Goal: Check status: Check status

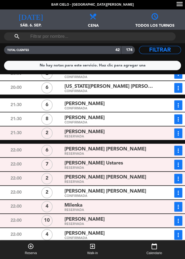
scroll to position [319, 0]
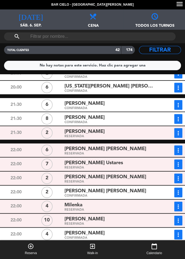
click at [80, 135] on div "RESERVADA" at bounding box center [108, 136] width 89 height 2
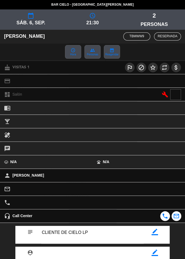
scroll to position [43, 0]
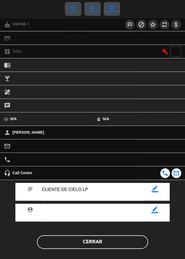
click at [107, 240] on button "Cerrar" at bounding box center [92, 241] width 111 height 13
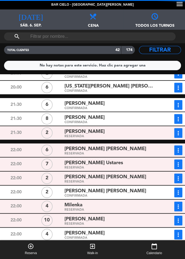
click at [110, 151] on span "[PERSON_NAME] [PERSON_NAME]" at bounding box center [105, 149] width 82 height 8
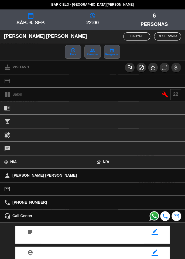
click at [150, 214] on span at bounding box center [153, 215] width 9 height 9
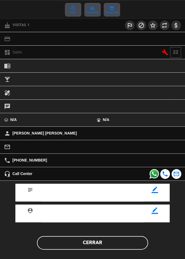
click at [129, 241] on button "Cerrar" at bounding box center [92, 242] width 111 height 13
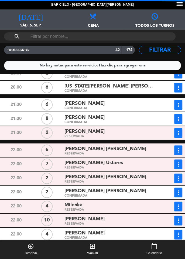
click at [181, 153] on button "more_vert" at bounding box center [178, 150] width 8 height 10
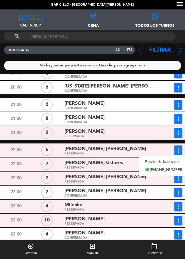
click at [170, 162] on link "Estado de la reserva" at bounding box center [164, 162] width 50 height 8
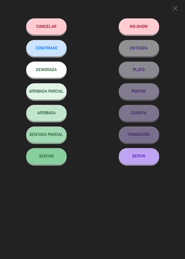
click at [56, 49] on span "CONFIRMAR" at bounding box center [47, 48] width 22 height 5
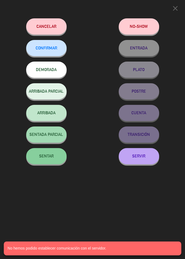
click at [54, 50] on span "CONFIRMAR" at bounding box center [47, 48] width 22 height 5
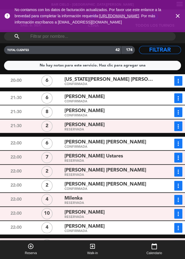
scroll to position [327, 0]
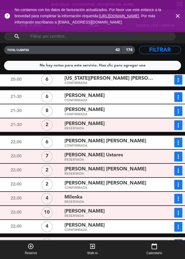
click at [57, 156] on div "7" at bounding box center [47, 156] width 31 height 10
click at [67, 152] on span "[PERSON_NAME] Ustares" at bounding box center [93, 155] width 59 height 8
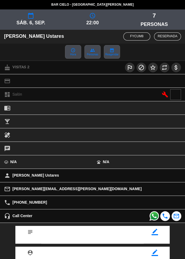
click at [151, 215] on span at bounding box center [153, 215] width 9 height 9
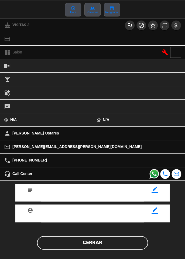
click at [131, 244] on button "Cerrar" at bounding box center [92, 242] width 111 height 13
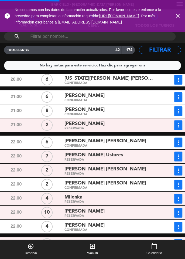
click at [176, 159] on icon "more_vert" at bounding box center [178, 156] width 6 height 6
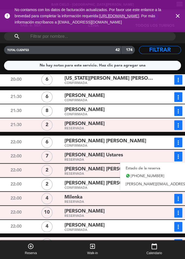
click at [165, 166] on link "Estado de la reserva" at bounding box center [188, 168] width 136 height 8
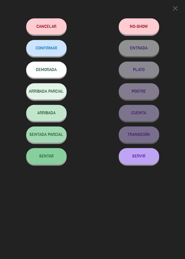
click at [39, 44] on button "CONFIRMAR" at bounding box center [46, 48] width 40 height 16
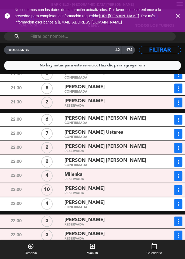
scroll to position [354, 0]
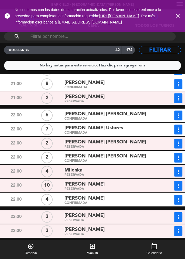
click at [70, 146] on div "RESERVADA" at bounding box center [108, 147] width 89 height 2
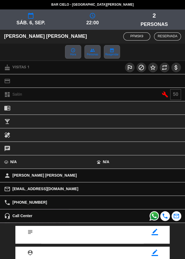
click at [155, 218] on span at bounding box center [153, 215] width 9 height 9
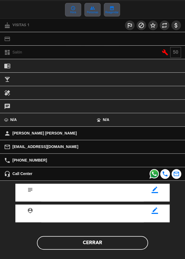
click at [123, 244] on button "Cerrar" at bounding box center [92, 242] width 111 height 13
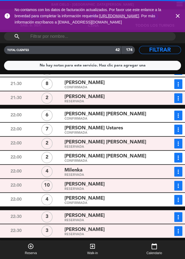
click at [177, 143] on icon "more_vert" at bounding box center [178, 143] width 6 height 6
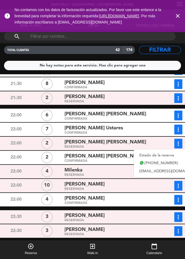
click at [167, 154] on link "Estado de la reserva" at bounding box center [171, 155] width 75 height 8
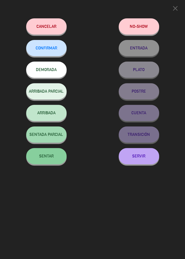
click at [40, 44] on button "CONFIRMAR" at bounding box center [46, 48] width 40 height 16
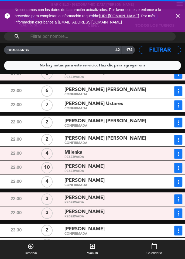
scroll to position [383, 0]
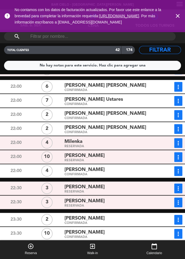
click at [66, 145] on div "RESERVADA" at bounding box center [108, 146] width 89 height 2
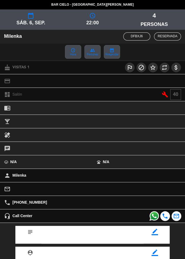
click at [154, 218] on span at bounding box center [153, 215] width 9 height 9
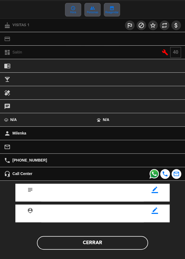
click at [129, 243] on button "Cerrar" at bounding box center [92, 242] width 111 height 13
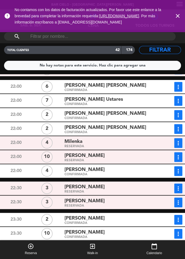
click at [181, 142] on icon "more_vert" at bounding box center [178, 142] width 6 height 6
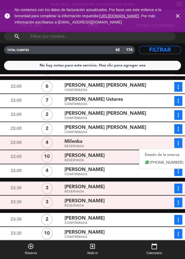
click at [174, 152] on link "Estado de la reserva" at bounding box center [164, 154] width 50 height 8
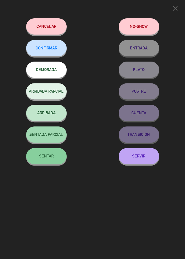
click at [40, 48] on span "CONFIRMAR" at bounding box center [47, 48] width 22 height 5
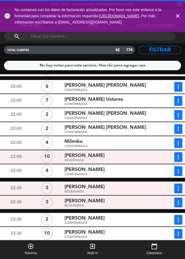
click at [63, 161] on div "[PERSON_NAME] RESERVADA" at bounding box center [109, 157] width 93 height 10
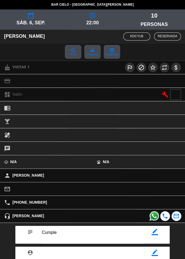
click at [152, 216] on span at bounding box center [153, 215] width 9 height 9
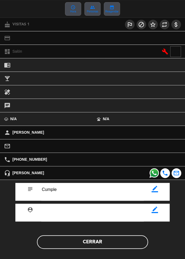
click at [114, 236] on button "Cerrar" at bounding box center [92, 241] width 111 height 13
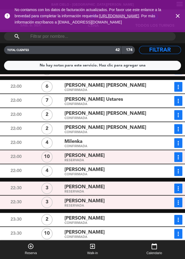
click at [116, 239] on div "23:30 10 [PERSON_NAME] CONFIRMADA more_vert Estado de la reserva [PHONE_NUMBER]…" at bounding box center [93, 233] width 188 height 13
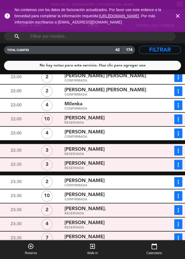
scroll to position [427, 0]
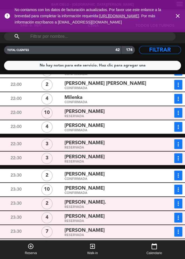
click at [141, 142] on div "[PERSON_NAME]" at bounding box center [108, 142] width 89 height 7
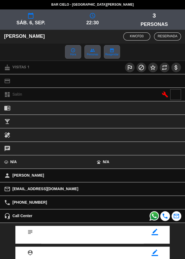
click at [153, 216] on span at bounding box center [153, 215] width 9 height 9
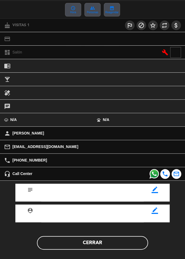
click at [122, 241] on button "Cerrar" at bounding box center [92, 242] width 111 height 13
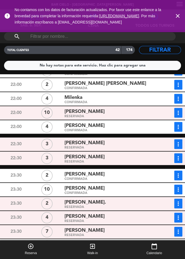
click at [180, 145] on icon "more_vert" at bounding box center [178, 144] width 6 height 6
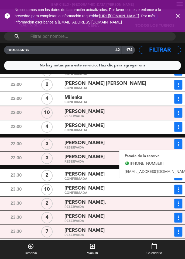
click at [153, 155] on link "Estado de la reserva" at bounding box center [156, 156] width 75 height 8
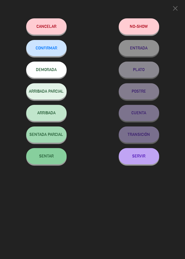
click at [51, 43] on button "CONFIRMAR" at bounding box center [46, 48] width 40 height 16
